Goal: Task Accomplishment & Management: Use online tool/utility

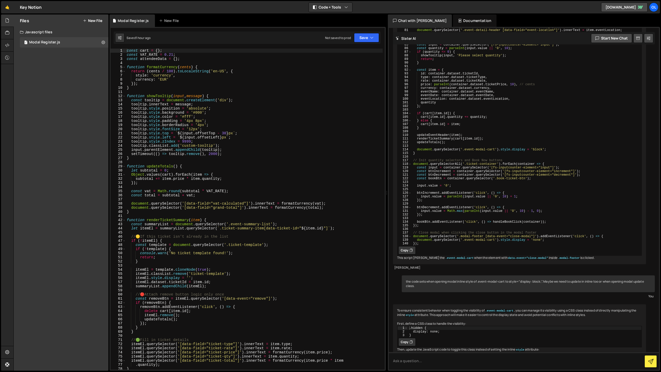
scroll to position [2113, 0]
click at [241, 185] on div "const cart = { } ; const VAT_RATE = 0.21 ; const attendeeData = { } ; function …" at bounding box center [254, 213] width 257 height 329
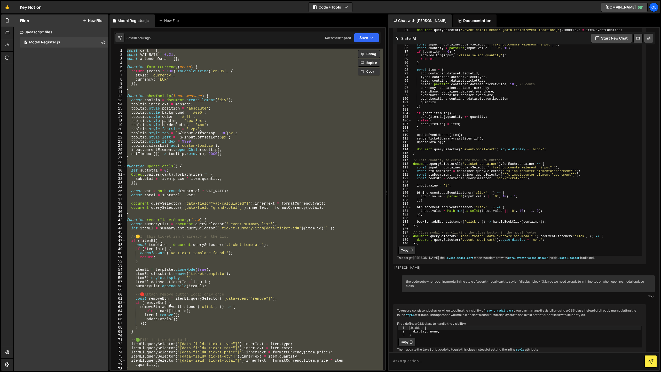
paste textarea "init();"
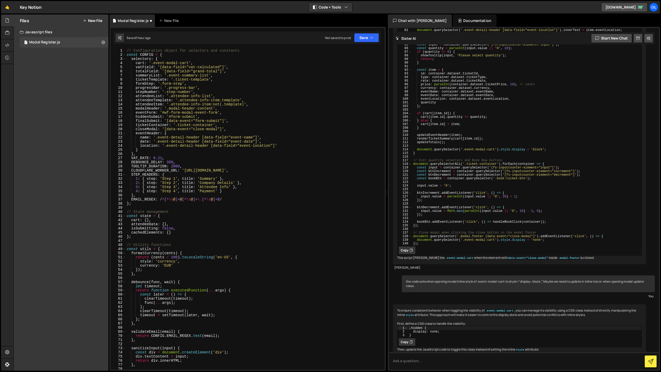
scroll to position [0, 0]
drag, startPoint x: 322, startPoint y: 170, endPoint x: 185, endPoint y: 170, distance: 136.8
click at [185, 170] on div "// Configuration object for selectors and constants const CONFIG = { selectors …" at bounding box center [254, 213] width 257 height 329
paste textarea "[DOMAIN_NAME]"
type textarea "CLOUDFLARE_WORKER_URL: '[URL][DOMAIN_NAME]',"
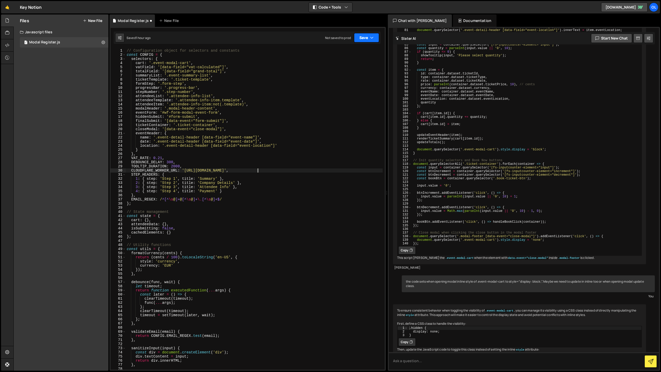
click at [373, 42] on button "Save" at bounding box center [366, 37] width 25 height 9
click at [361, 50] on div "Save to Staging S" at bounding box center [349, 50] width 54 height 5
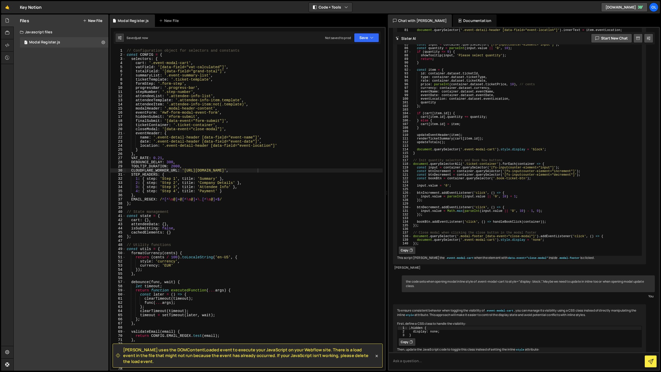
click at [258, 356] on span "[PERSON_NAME] uses the DOMContentLoaded event to execute your JavaScript on you…" at bounding box center [248, 355] width 251 height 17
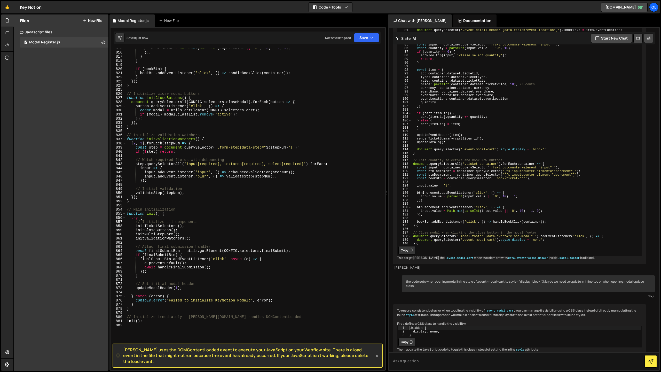
scroll to position [3486, 0]
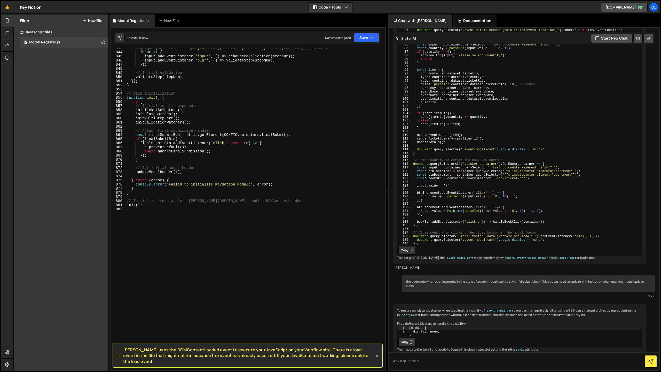
click at [233, 222] on div "step . querySelectorAll ( 'input[required], textarea[required], select[required…" at bounding box center [254, 210] width 257 height 329
click at [239, 166] on div "step . querySelectorAll ( 'input[required], textarea[required], select[required…" at bounding box center [254, 210] width 257 height 329
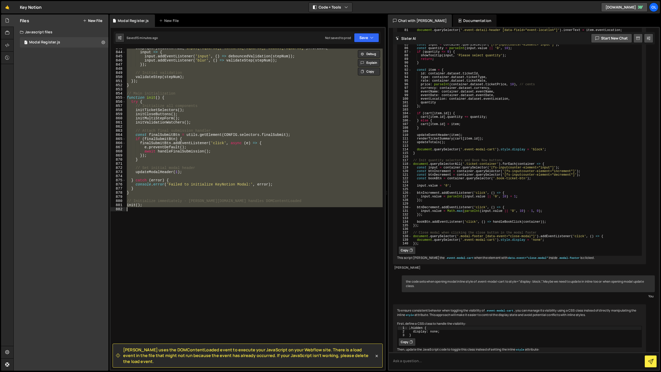
paste textarea
type textarea "init();"
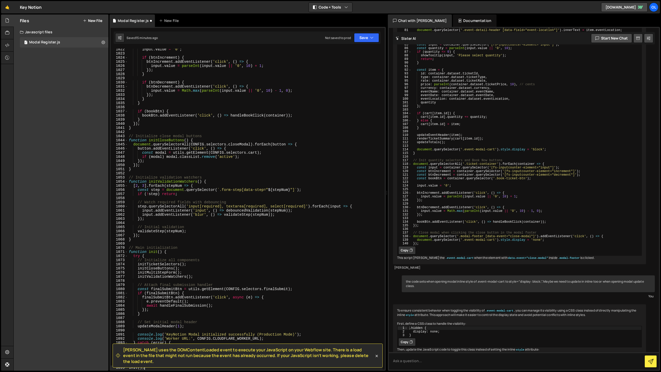
scroll to position [4340, 0]
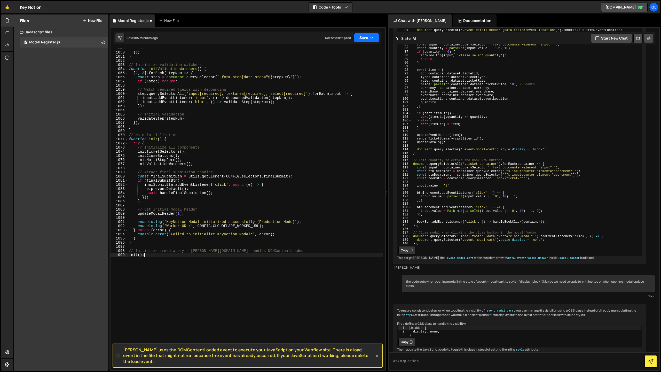
click at [364, 39] on button "Save" at bounding box center [366, 37] width 25 height 9
click at [353, 55] on div "15 minutes ago" at bounding box center [341, 56] width 21 height 4
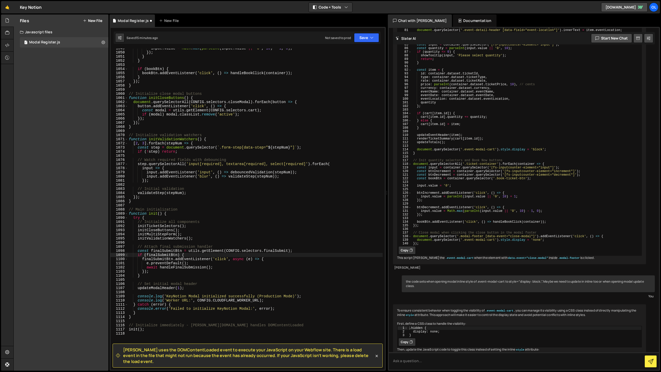
scroll to position [4336, 0]
